Goal: Book appointment/travel/reservation

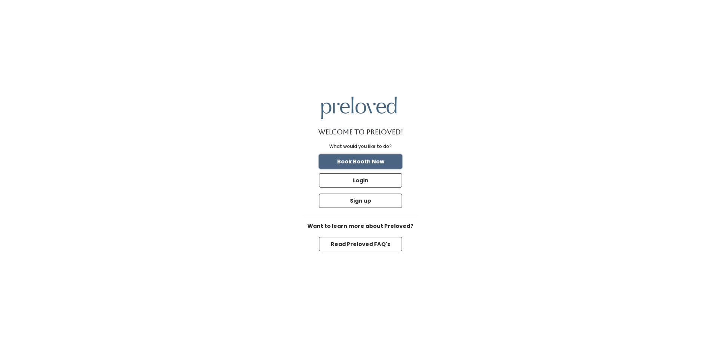
click at [350, 161] on button "Book Booth Now" at bounding box center [360, 161] width 83 height 14
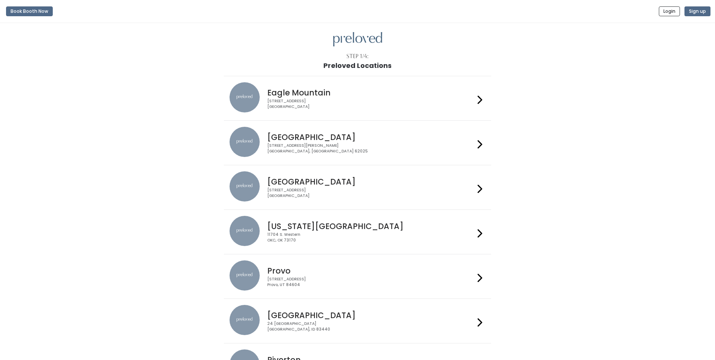
click at [238, 185] on img at bounding box center [245, 186] width 30 height 30
